Goal: Contribute content

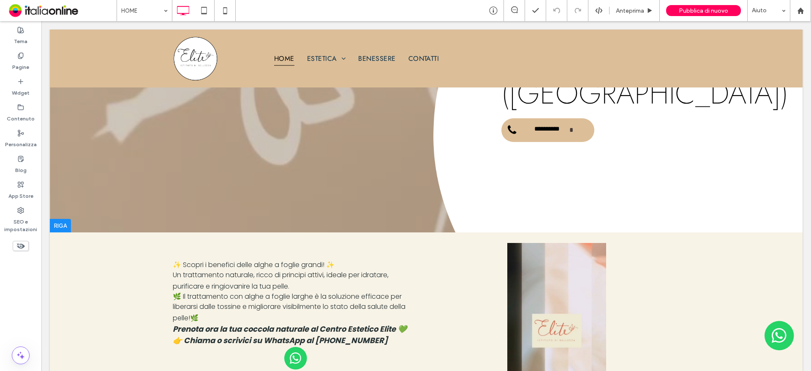
scroll to position [127, 0]
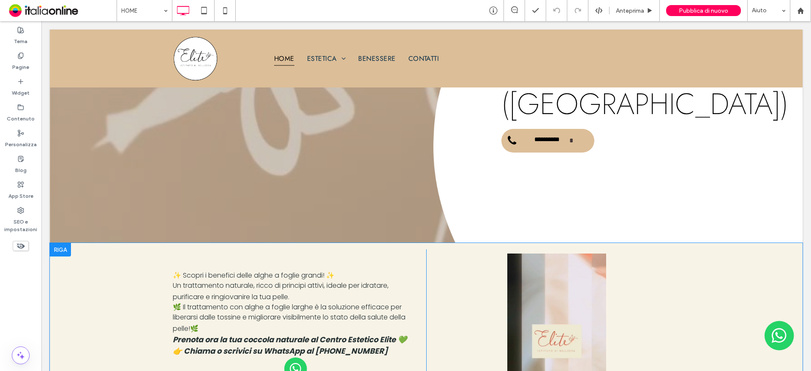
click at [61, 252] on div at bounding box center [60, 250] width 21 height 14
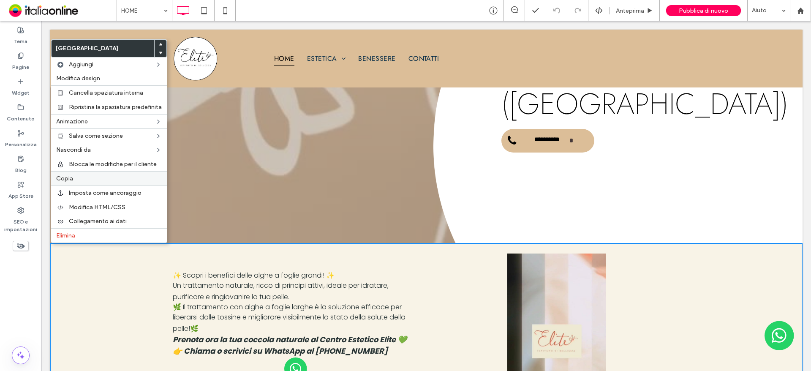
click at [79, 185] on div "Copia" at bounding box center [109, 178] width 116 height 14
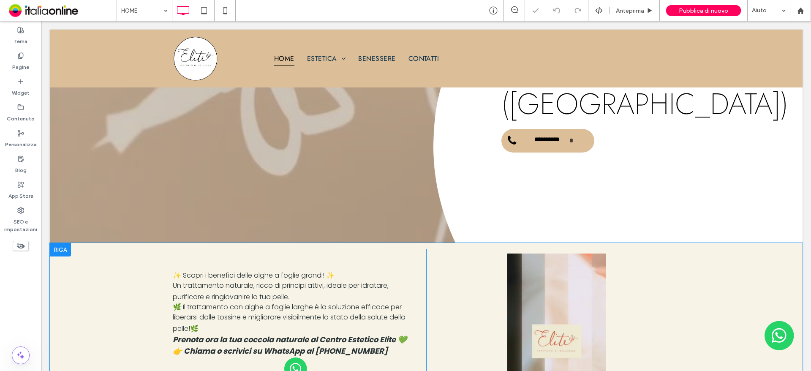
click at [54, 252] on div at bounding box center [60, 250] width 21 height 14
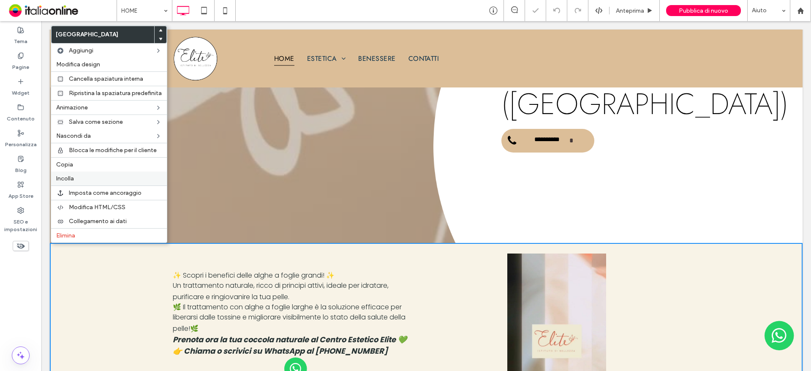
click at [91, 181] on label "Incolla" at bounding box center [109, 178] width 106 height 7
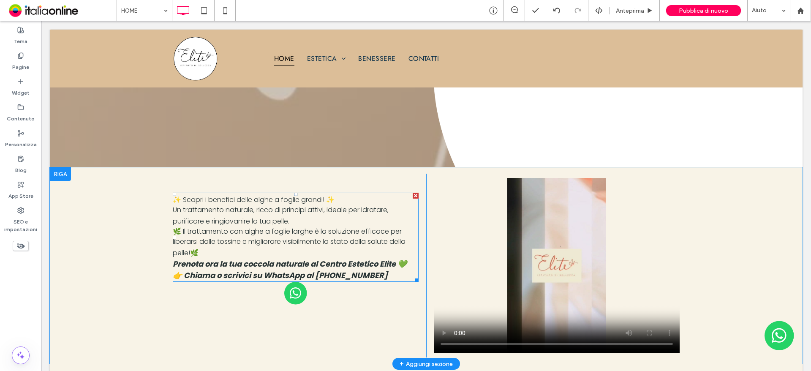
scroll to position [211, 0]
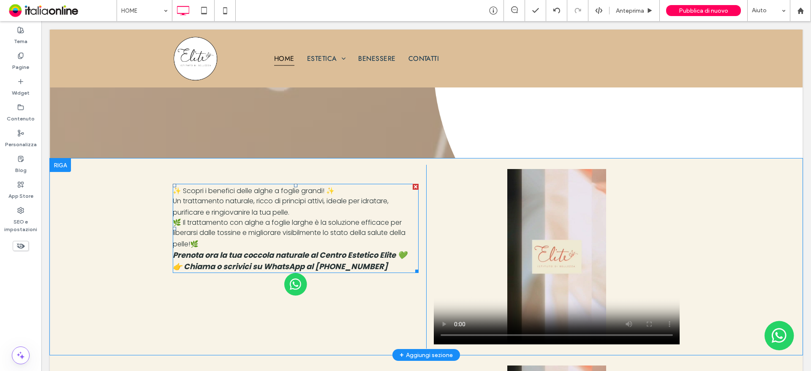
click at [349, 233] on span "🌿 Il trattamento con alghe a foglie larghe è la soluzione efficace per liberars…" at bounding box center [289, 233] width 233 height 31
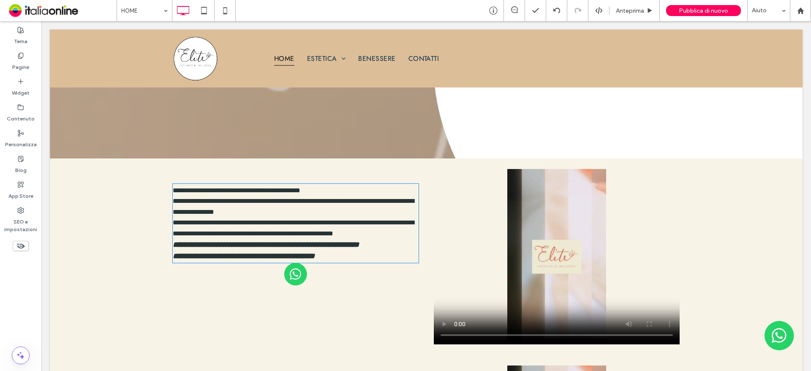
type input "*******"
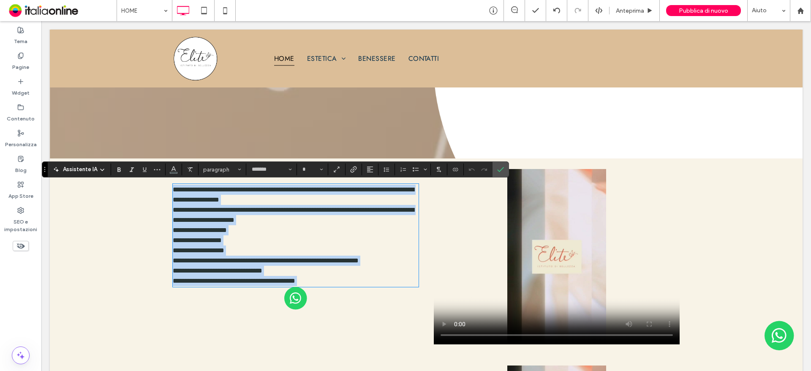
type input "**"
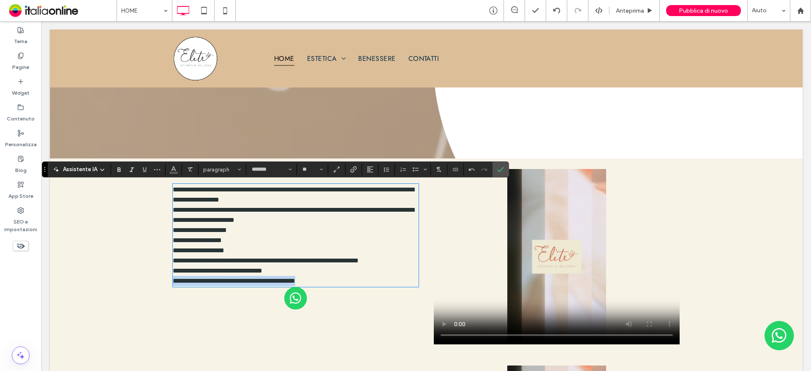
drag, startPoint x: 357, startPoint y: 288, endPoint x: 169, endPoint y: 292, distance: 188.0
click at [173, 286] on p "**********" at bounding box center [296, 235] width 246 height 101
click at [122, 171] on label "Grassetto" at bounding box center [119, 169] width 13 height 12
click at [287, 274] on span "**********" at bounding box center [293, 229] width 241 height 87
drag, startPoint x: 296, startPoint y: 279, endPoint x: 161, endPoint y: 277, distance: 134.3
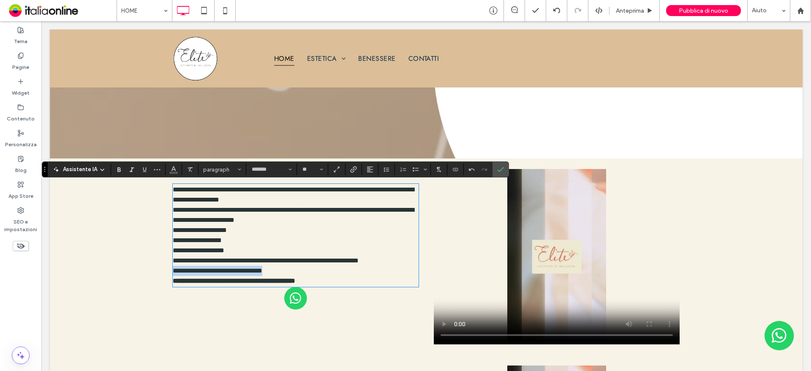
click at [161, 277] on div "**********" at bounding box center [426, 256] width 753 height 196
click at [122, 168] on label "Grassetto" at bounding box center [119, 169] width 13 height 12
click at [495, 174] on label "Conferma" at bounding box center [500, 169] width 13 height 15
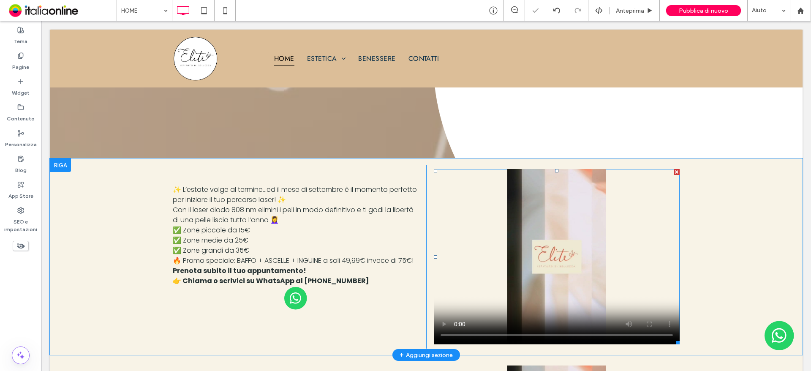
click at [674, 171] on div at bounding box center [677, 172] width 6 height 6
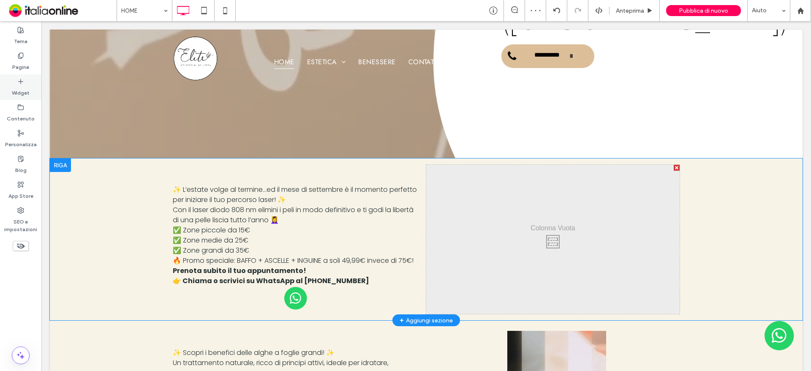
click at [8, 88] on div "Widget" at bounding box center [20, 87] width 41 height 26
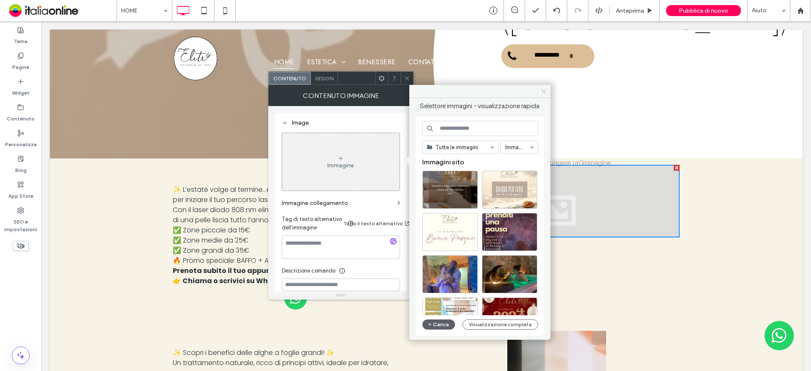
click at [547, 92] on icon at bounding box center [544, 91] width 6 height 6
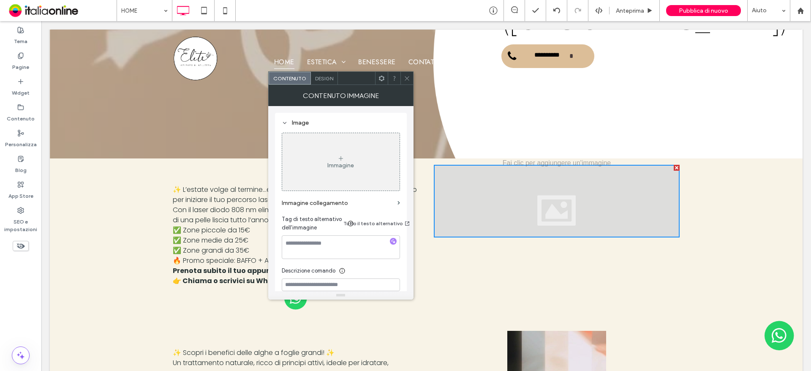
click at [406, 81] on icon at bounding box center [407, 78] width 6 height 6
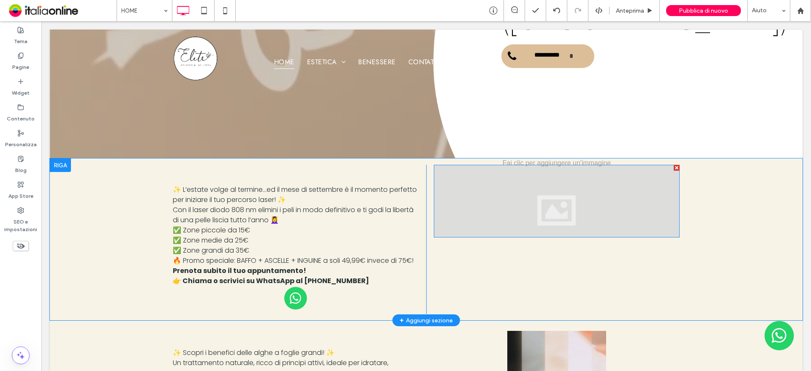
click at [509, 200] on div at bounding box center [557, 201] width 246 height 73
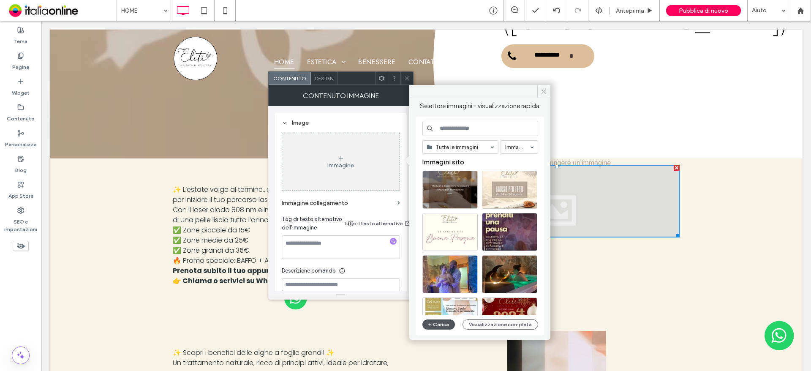
click at [432, 323] on icon "button" at bounding box center [429, 324] width 5 height 7
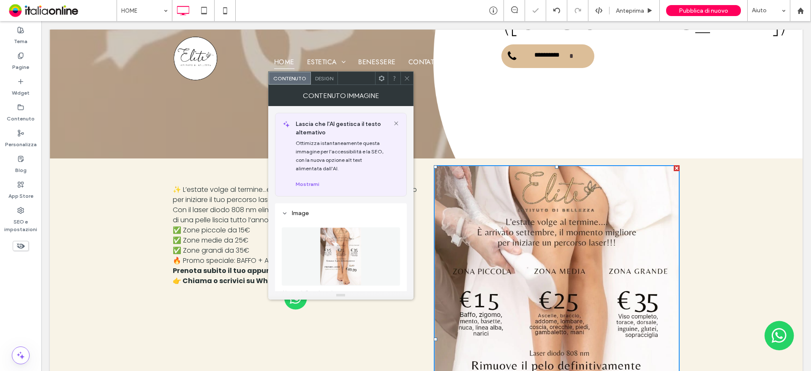
click at [404, 77] on icon at bounding box center [407, 78] width 6 height 6
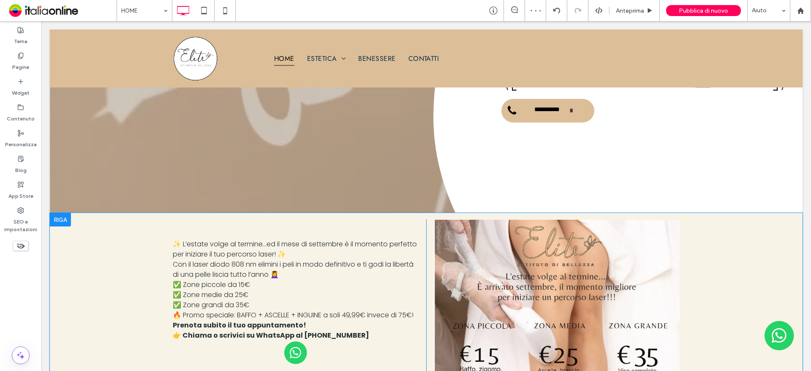
scroll to position [169, 0]
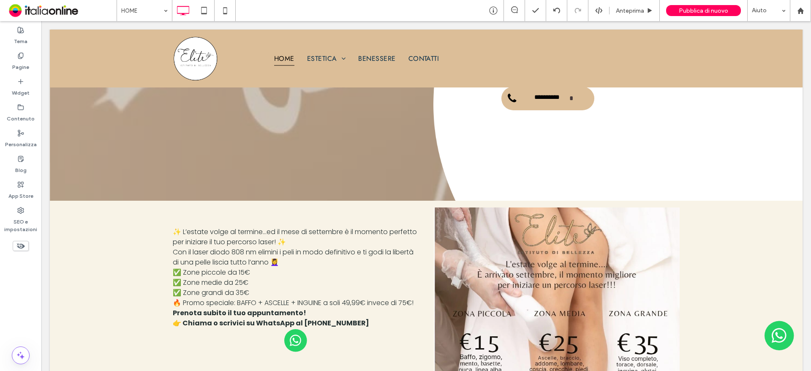
click at [58, 207] on div at bounding box center [60, 208] width 21 height 14
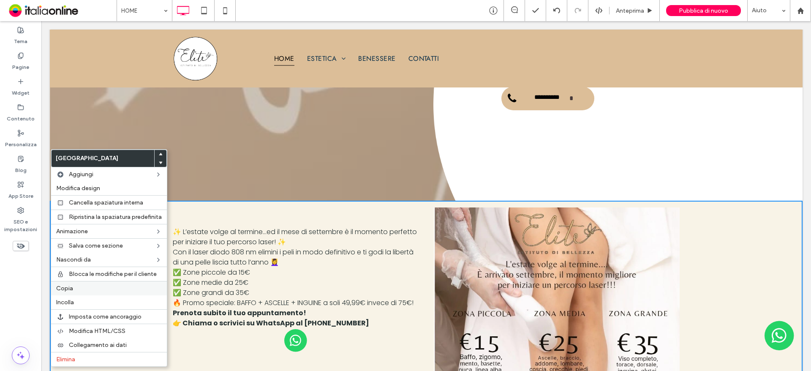
drag, startPoint x: 94, startPoint y: 289, endPoint x: 105, endPoint y: 283, distance: 12.5
click at [94, 289] on label "Copia" at bounding box center [109, 288] width 106 height 7
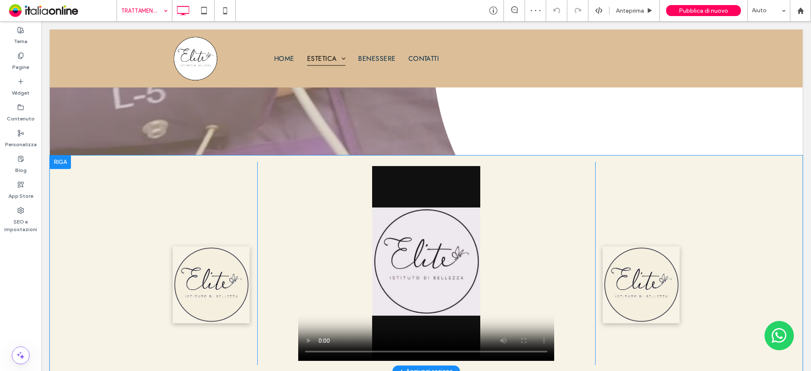
scroll to position [211, 0]
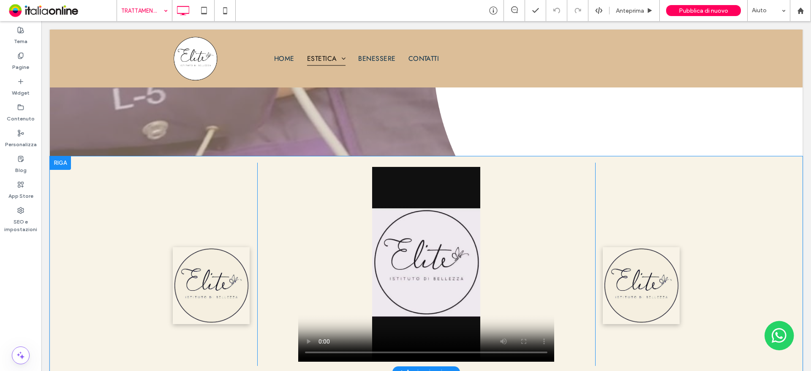
click at [55, 164] on div at bounding box center [60, 163] width 21 height 14
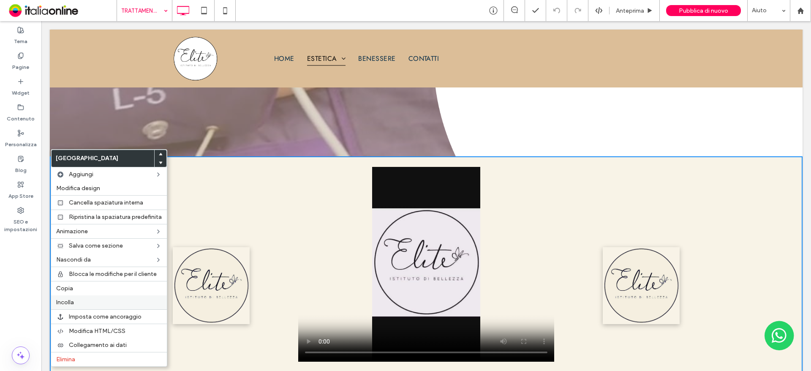
click at [79, 306] on div "Incolla" at bounding box center [109, 302] width 116 height 14
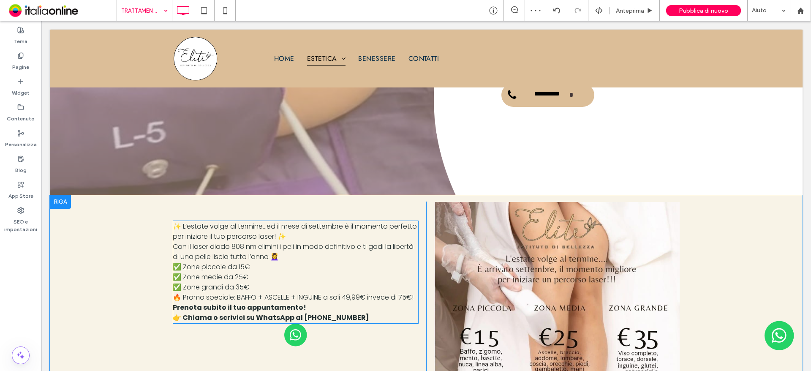
scroll to position [169, 0]
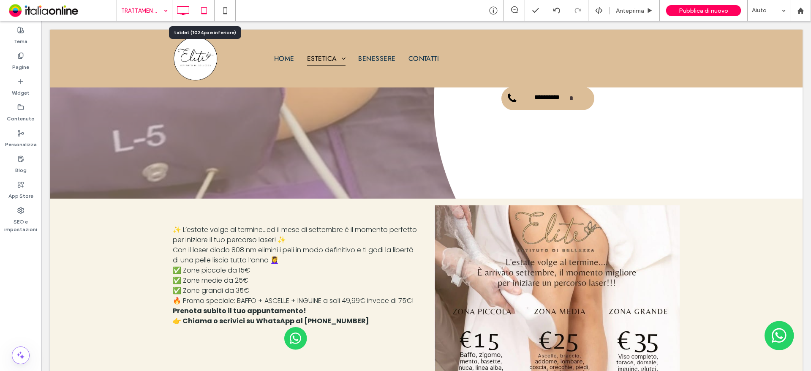
click at [203, 12] on icon at bounding box center [204, 10] width 17 height 17
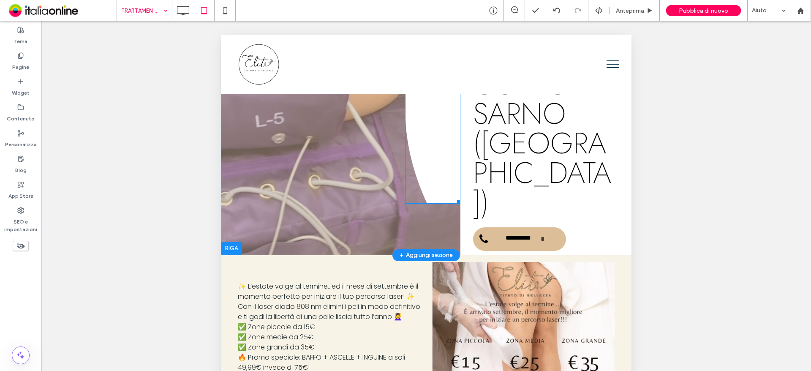
scroll to position [211, 0]
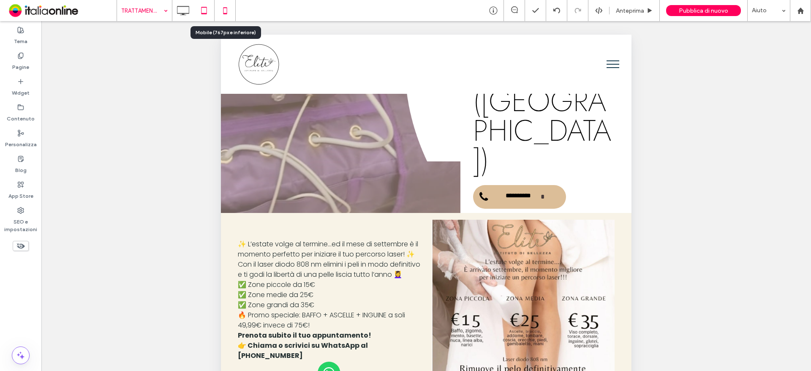
click at [229, 14] on icon at bounding box center [225, 10] width 17 height 17
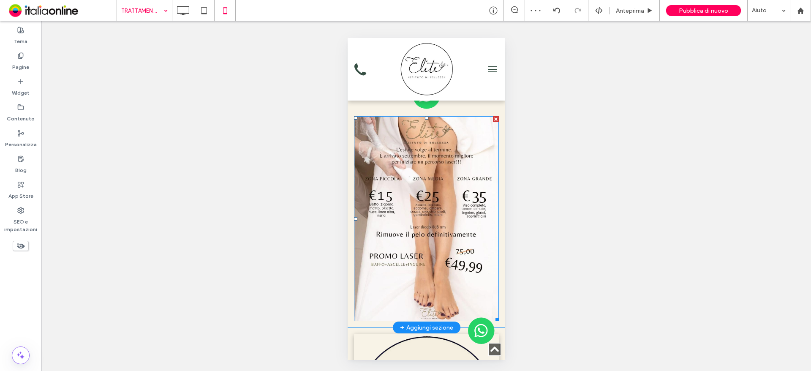
scroll to position [507, 0]
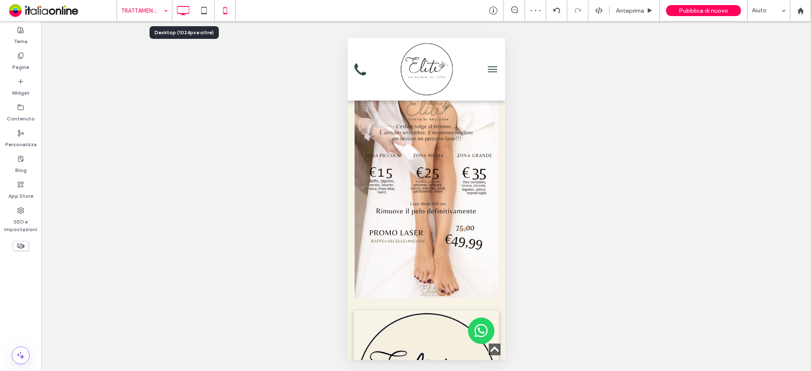
click at [178, 11] on icon at bounding box center [182, 10] width 17 height 17
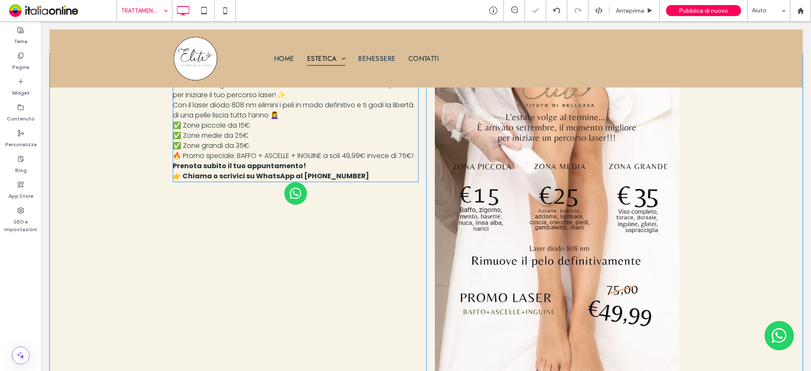
scroll to position [296, 0]
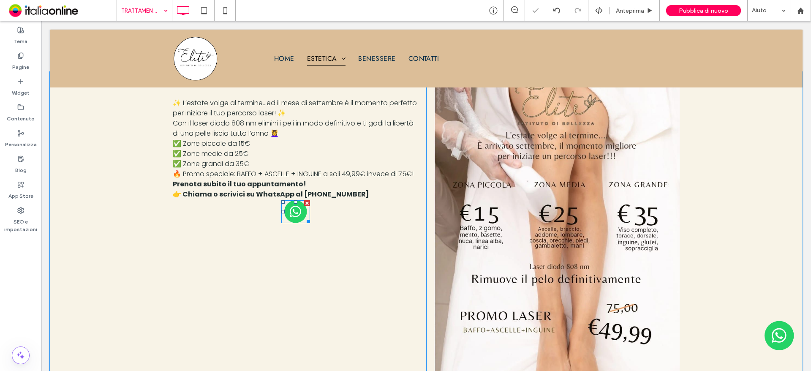
click at [290, 220] on img at bounding box center [295, 211] width 29 height 23
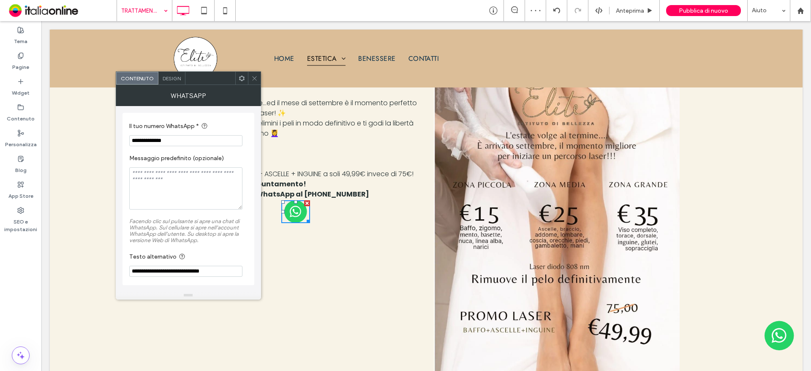
click at [255, 76] on icon at bounding box center [254, 78] width 6 height 6
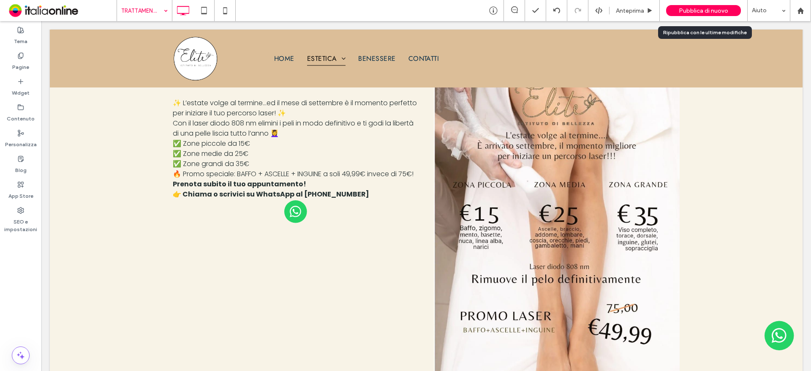
click at [710, 13] on span "Pubblica di nuovo" at bounding box center [703, 10] width 49 height 7
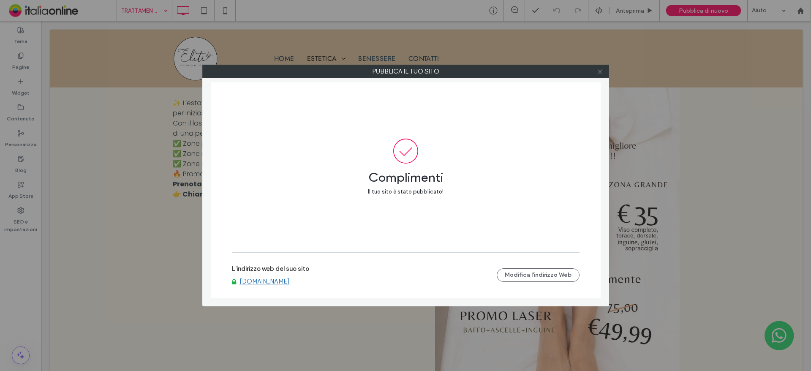
click at [600, 71] on icon at bounding box center [600, 71] width 6 height 6
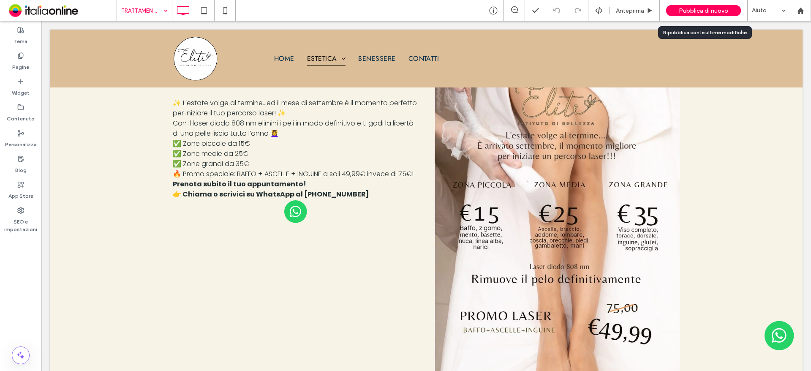
click at [689, 11] on span "Pubblica di nuovo" at bounding box center [703, 10] width 49 height 7
